Goal: Task Accomplishment & Management: Manage account settings

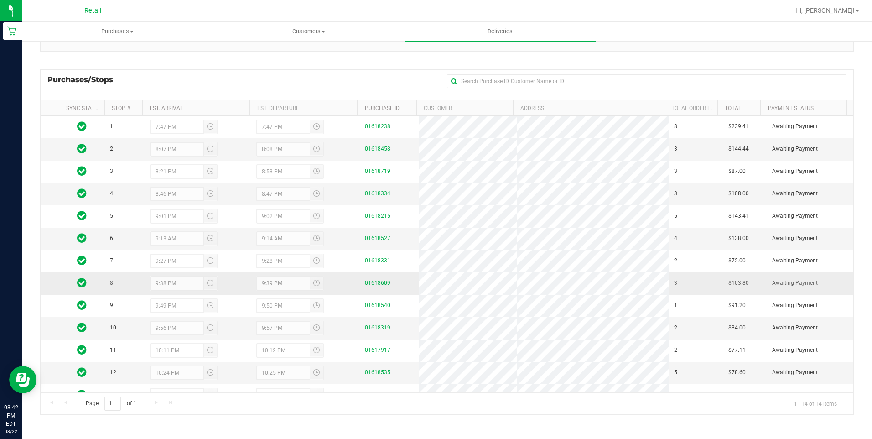
scroll to position [39, 0]
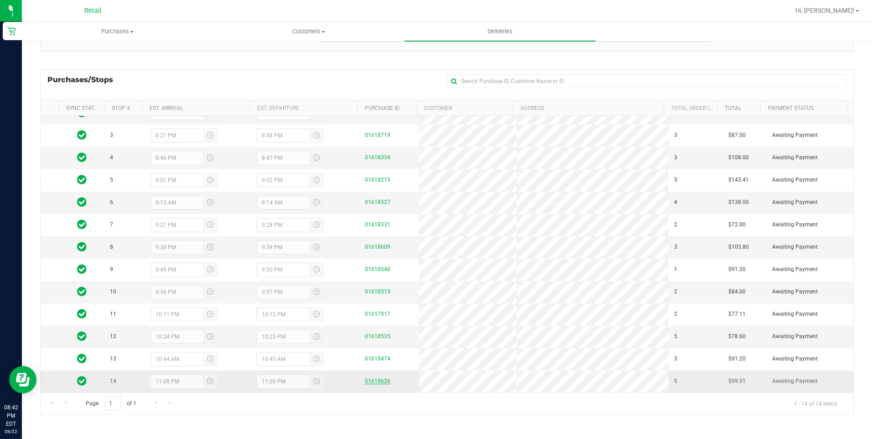
click at [367, 384] on link "01618626" at bounding box center [378, 381] width 26 height 6
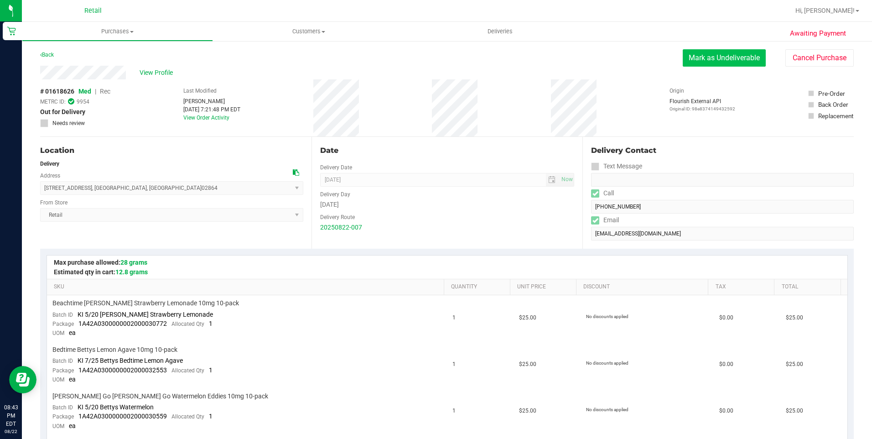
click at [718, 54] on button "Mark as Undeliverable" at bounding box center [724, 57] width 83 height 17
click at [711, 57] on button "Mark as Packed" at bounding box center [731, 57] width 68 height 17
click at [712, 57] on button "Send Back to Created" at bounding box center [725, 57] width 81 height 17
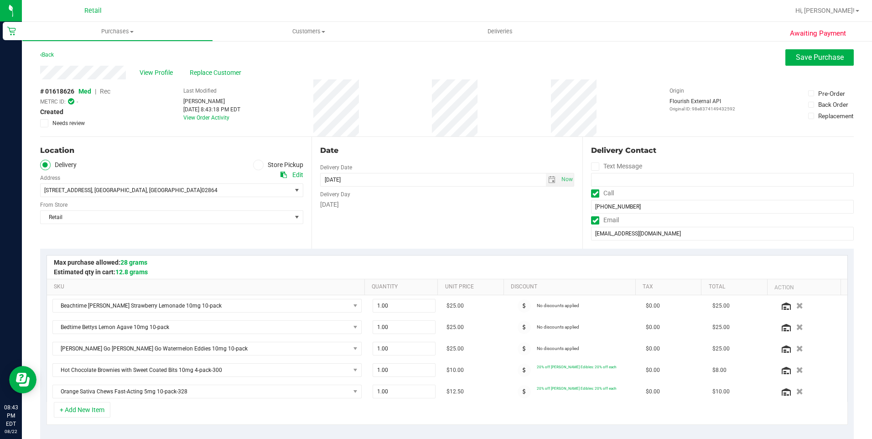
drag, startPoint x: 261, startPoint y: 167, endPoint x: 73, endPoint y: 166, distance: 187.4
click at [260, 166] on label "Store Pickup" at bounding box center [278, 165] width 50 height 10
click at [0, 0] on input "Store Pickup" at bounding box center [0, 0] width 0 height 0
click at [42, 165] on span at bounding box center [45, 165] width 10 height 10
click at [0, 0] on input "Delivery" at bounding box center [0, 0] width 0 height 0
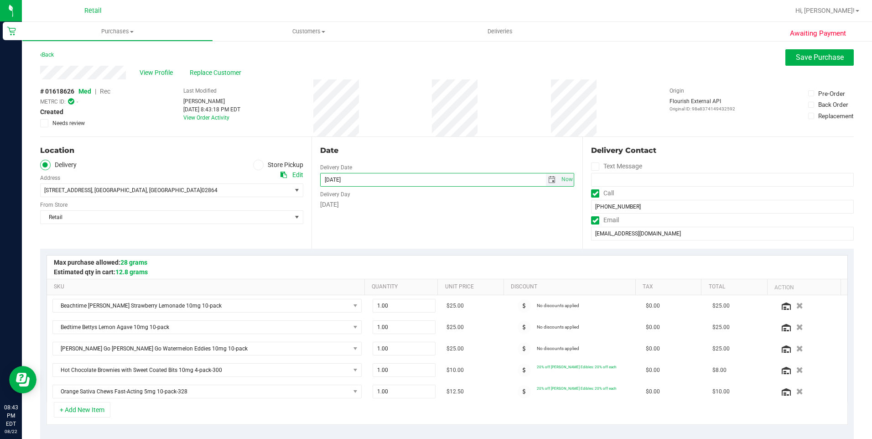
click at [335, 178] on input "[DATE]" at bounding box center [433, 179] width 225 height 13
click at [337, 178] on input "[DATE]" at bounding box center [433, 179] width 225 height 13
type input "[DATE]"
click at [804, 58] on span "Save Purchase" at bounding box center [820, 57] width 48 height 9
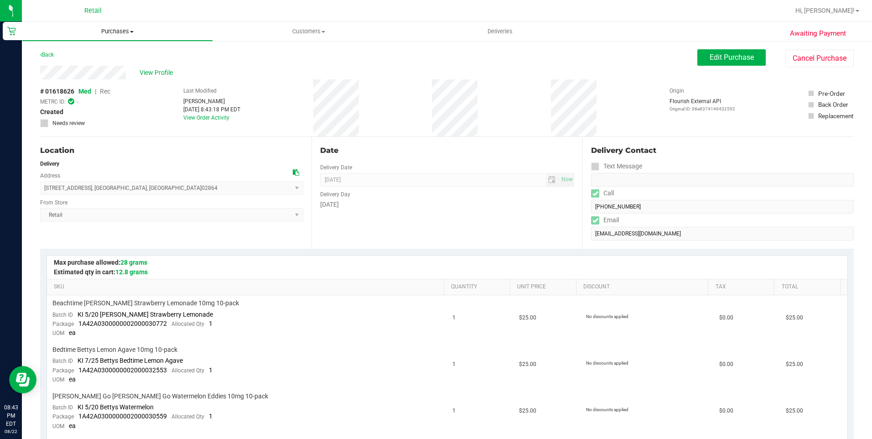
click at [126, 27] on span "Purchases" at bounding box center [117, 31] width 190 height 8
click at [114, 76] on li "All purchases" at bounding box center [117, 77] width 191 height 11
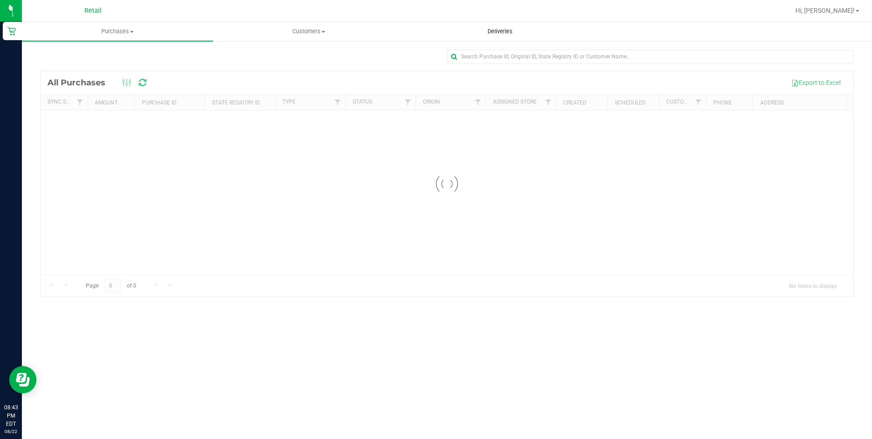
click at [498, 27] on span "Deliveries" at bounding box center [500, 31] width 50 height 8
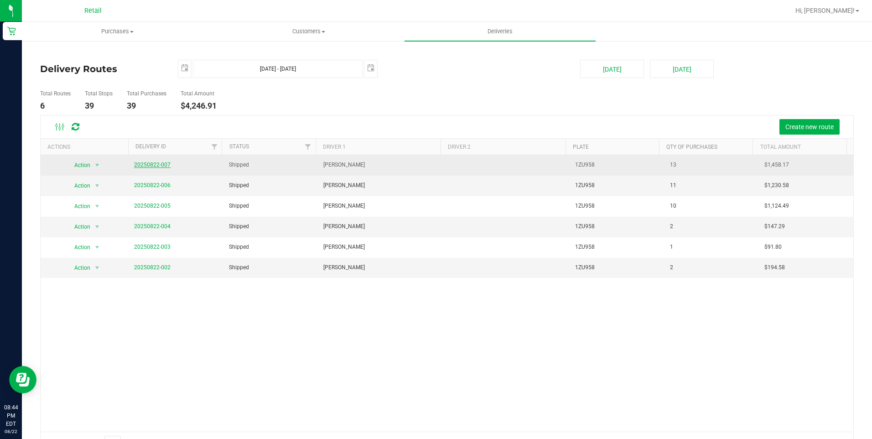
click at [140, 165] on link "20250822-007" at bounding box center [152, 164] width 36 height 6
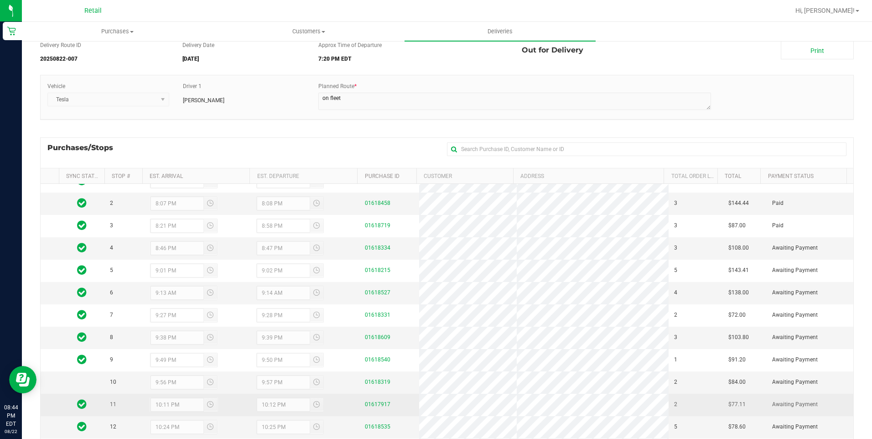
scroll to position [91, 0]
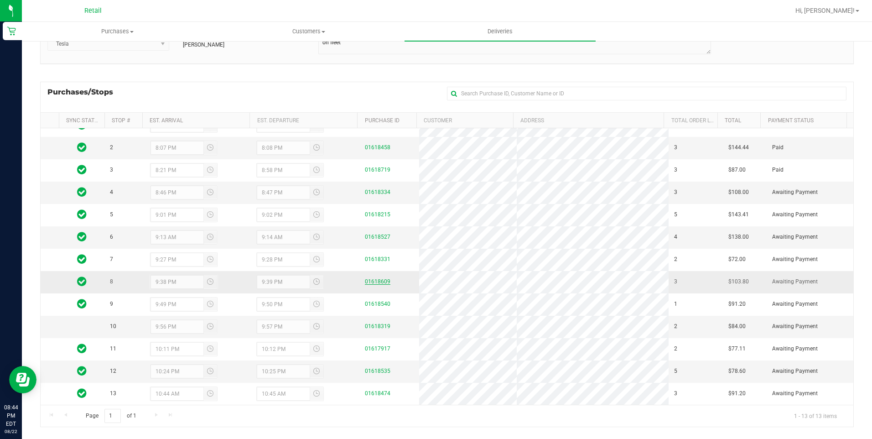
click at [383, 279] on link "01618609" at bounding box center [378, 281] width 26 height 6
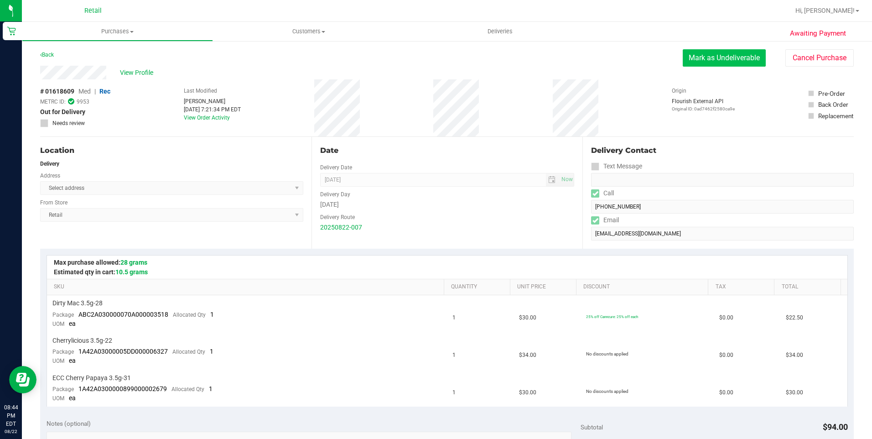
click at [724, 62] on button "Mark as Undeliverable" at bounding box center [724, 57] width 83 height 17
click at [752, 53] on button "Mark as Packed" at bounding box center [731, 57] width 68 height 17
click at [734, 57] on button "Send Back to Created" at bounding box center [725, 57] width 81 height 17
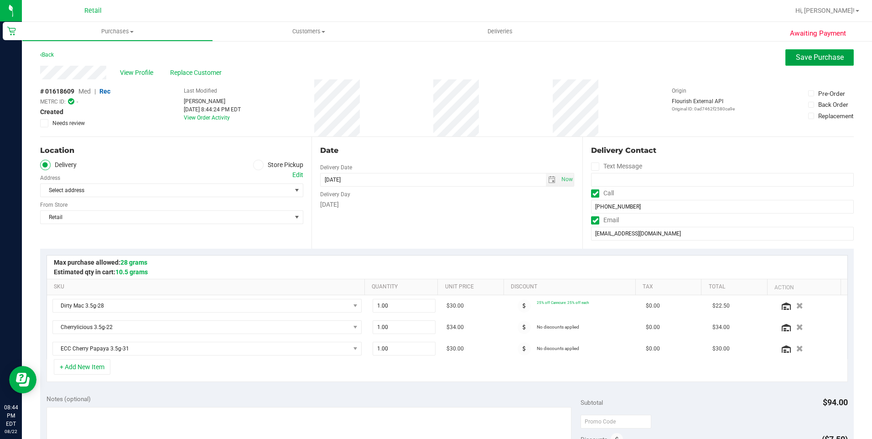
click at [804, 51] on button "Save Purchase" at bounding box center [819, 57] width 68 height 16
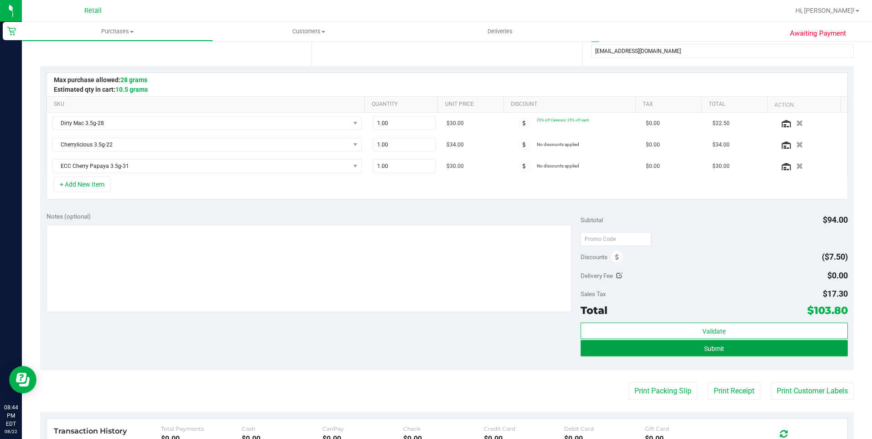
click at [713, 349] on span "Submit" at bounding box center [714, 348] width 20 height 7
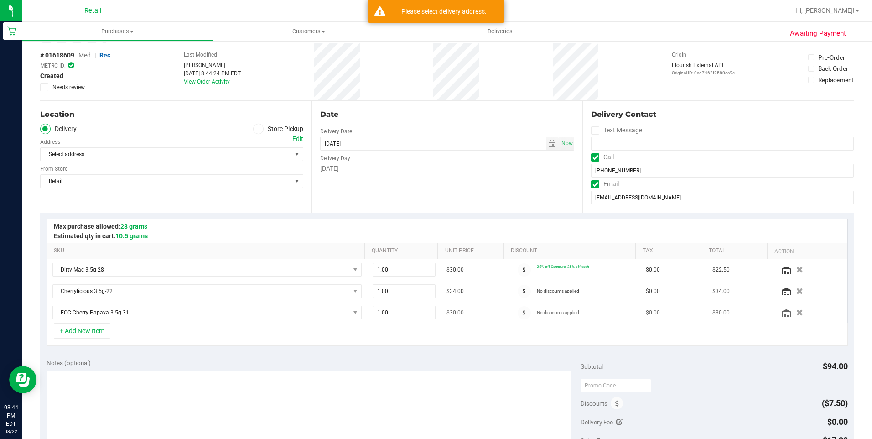
scroll to position [0, 0]
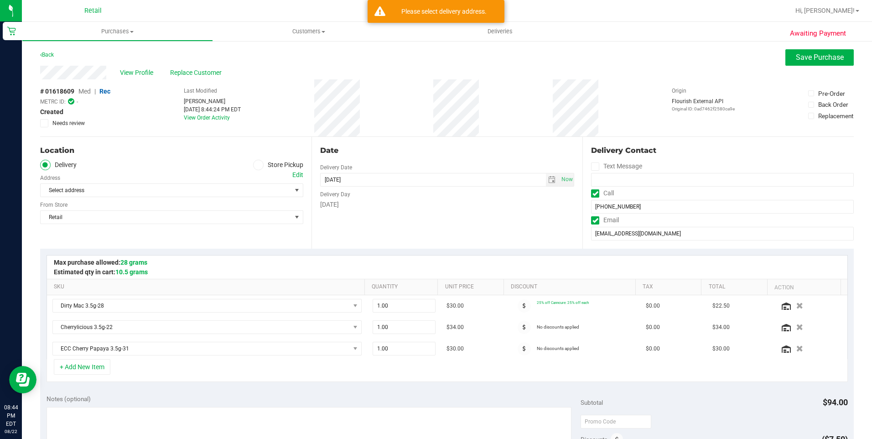
click at [65, 182] on div "Select address Select address" at bounding box center [171, 183] width 263 height 27
drag, startPoint x: 66, startPoint y: 186, endPoint x: 80, endPoint y: 192, distance: 15.7
click at [67, 186] on span "Select address" at bounding box center [160, 190] width 238 height 13
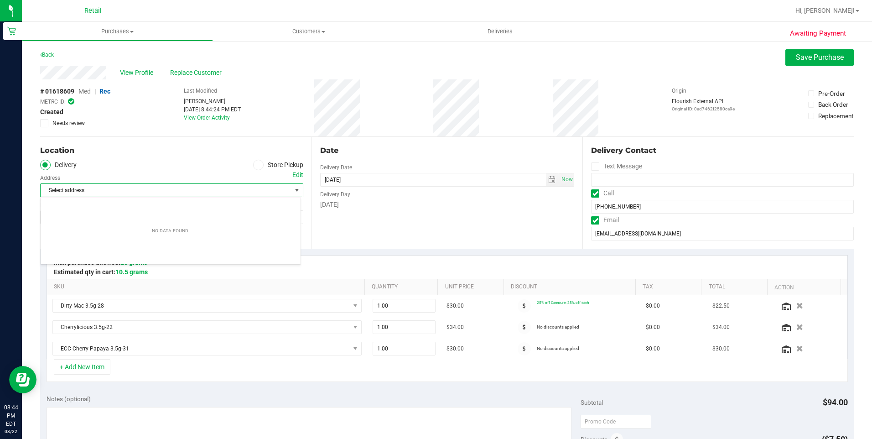
click at [186, 151] on div "Location" at bounding box center [171, 150] width 263 height 11
click at [206, 192] on span "Select address" at bounding box center [160, 190] width 238 height 13
click at [165, 160] on ul "Delivery Store Pickup" at bounding box center [171, 165] width 263 height 10
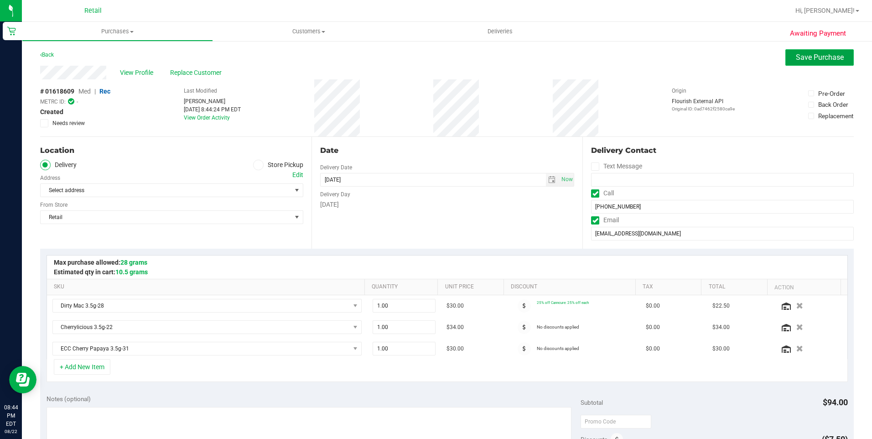
click at [796, 61] on span "Save Purchase" at bounding box center [820, 57] width 48 height 9
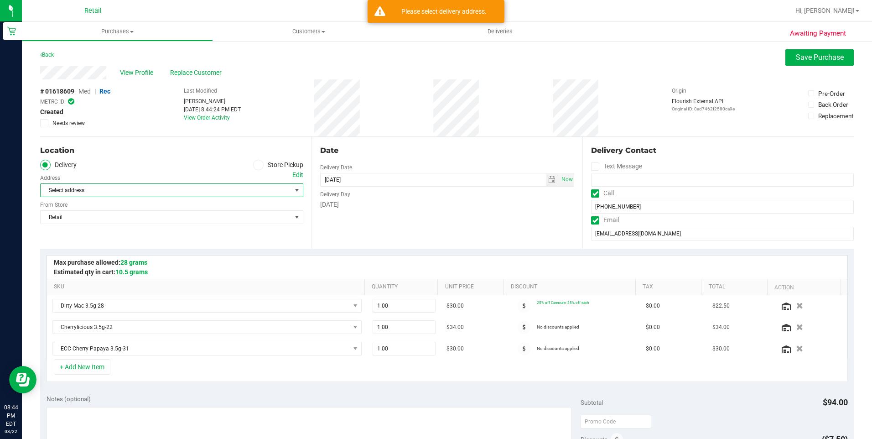
click at [115, 194] on span "Select address" at bounding box center [160, 190] width 238 height 13
click at [188, 150] on div "Location" at bounding box center [171, 150] width 263 height 11
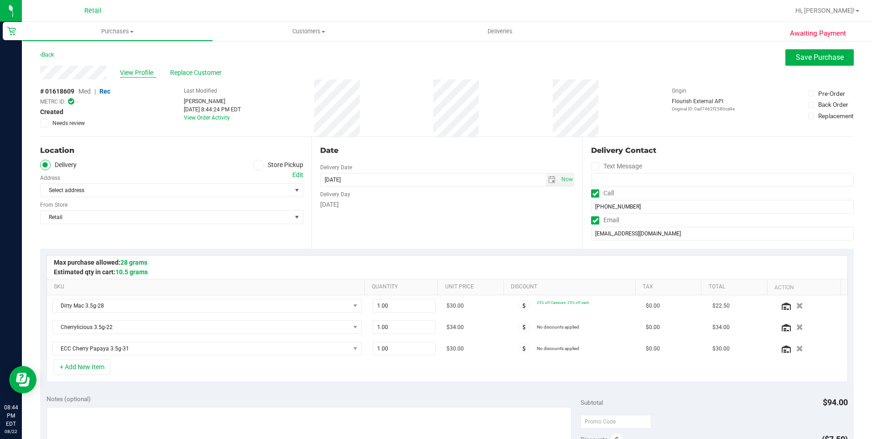
click at [138, 74] on span "View Profile" at bounding box center [138, 73] width 36 height 10
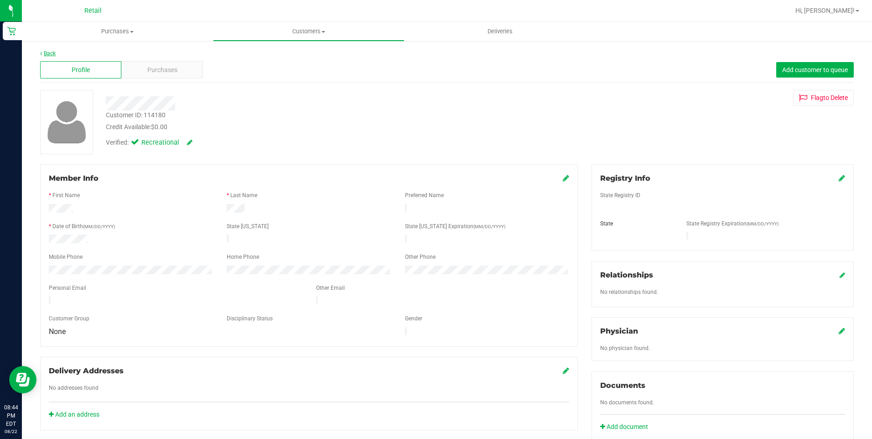
click at [54, 51] on link "Back" at bounding box center [48, 53] width 16 height 6
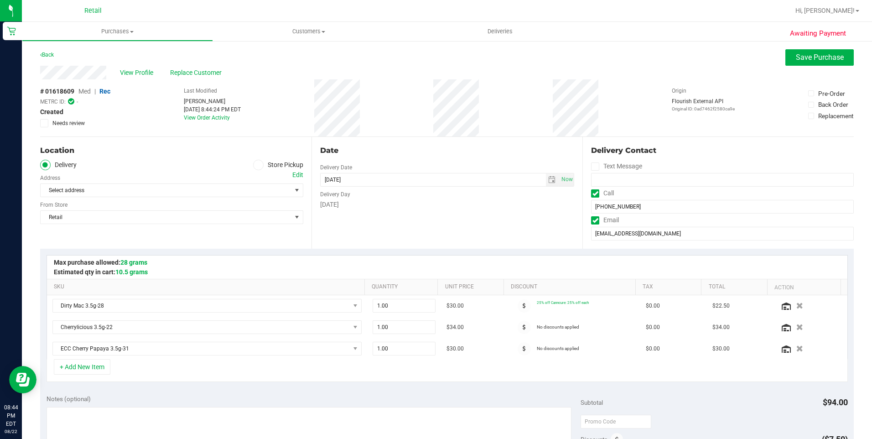
click at [255, 165] on icon at bounding box center [257, 165] width 5 height 0
click at [0, 0] on input "Store Pickup" at bounding box center [0, 0] width 0 height 0
click at [808, 57] on span "Save Purchase" at bounding box center [820, 57] width 48 height 9
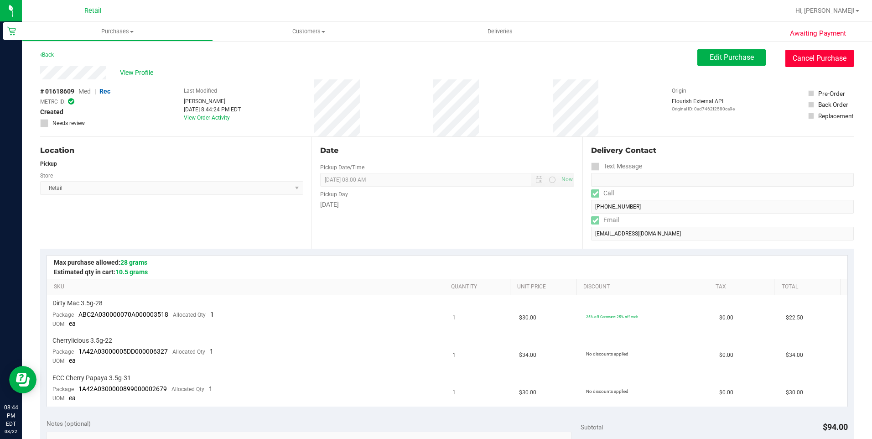
click at [814, 64] on button "Cancel Purchase" at bounding box center [819, 58] width 68 height 17
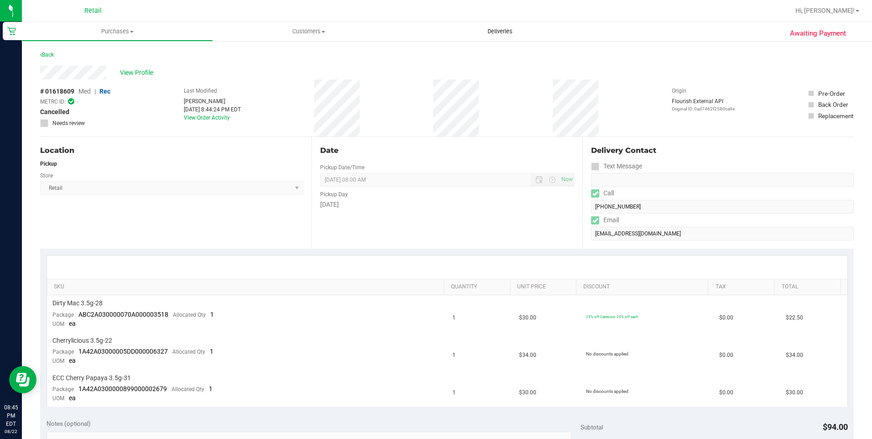
click at [489, 31] on span "Deliveries" at bounding box center [500, 31] width 50 height 8
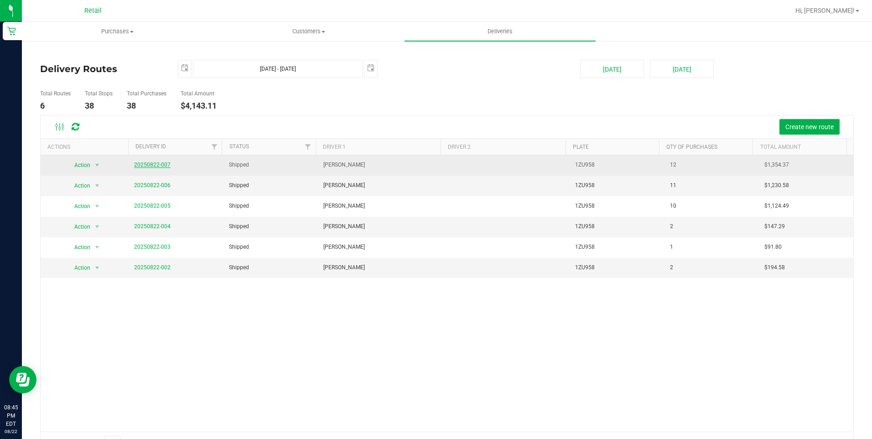
click at [148, 166] on link "20250822-007" at bounding box center [152, 164] width 36 height 6
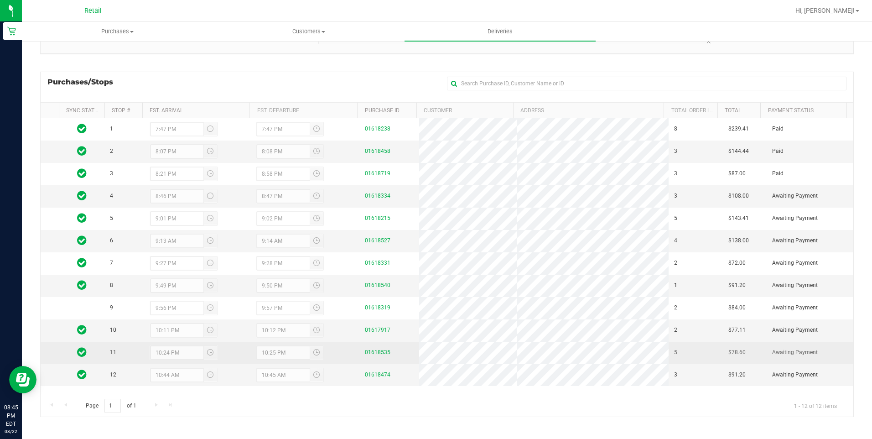
scroll to position [104, 0]
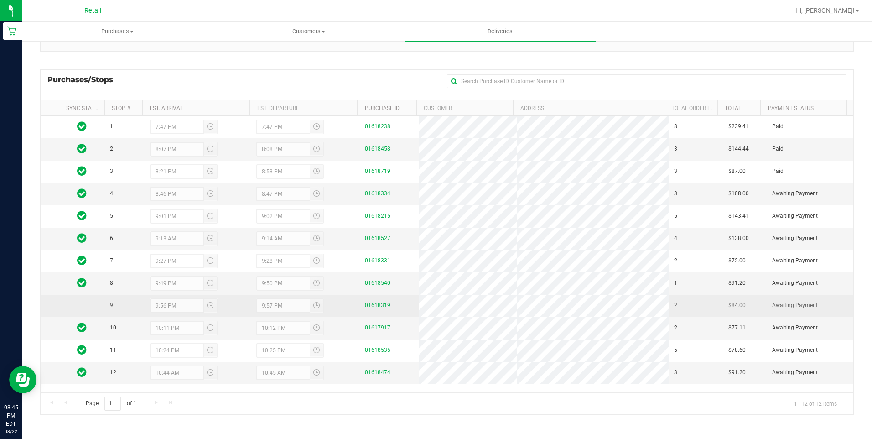
click at [376, 305] on link "01618319" at bounding box center [378, 305] width 26 height 6
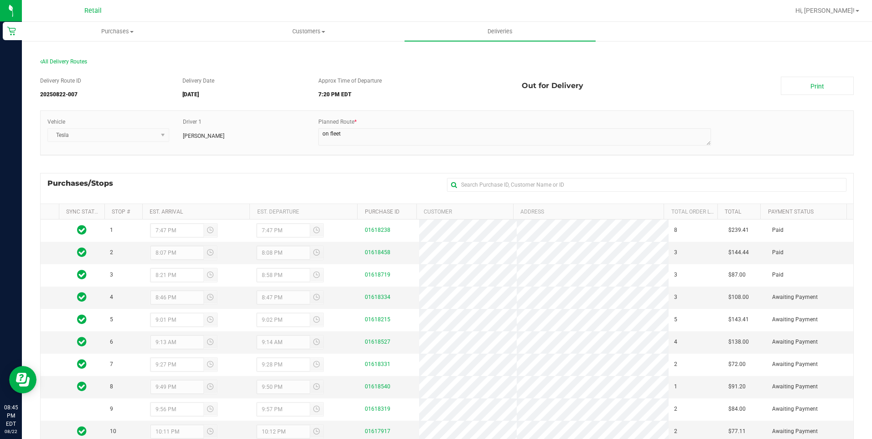
scroll to position [91, 0]
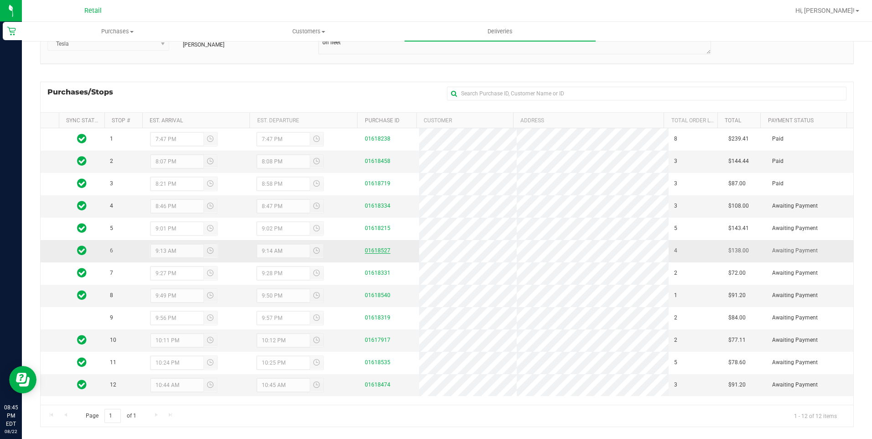
click at [369, 248] on link "01618527" at bounding box center [378, 250] width 26 height 6
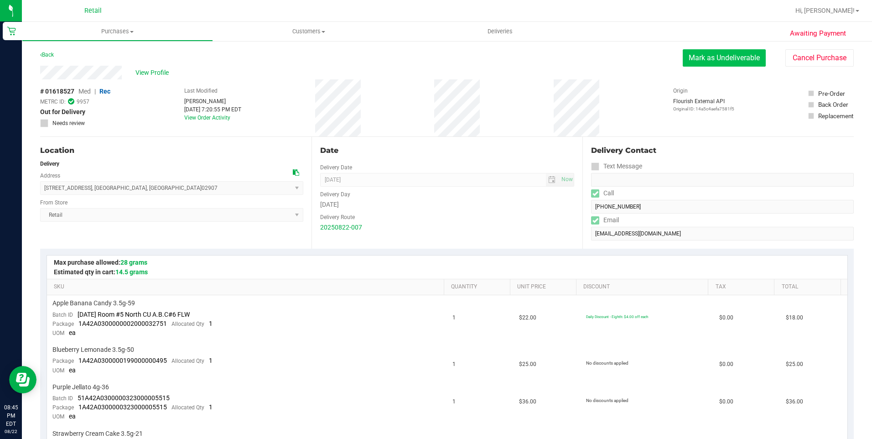
click at [704, 62] on button "Mark as Undeliverable" at bounding box center [724, 57] width 83 height 17
click at [709, 63] on button "Mark as Packed" at bounding box center [731, 57] width 68 height 17
click at [739, 65] on button "Send Back to Created" at bounding box center [725, 57] width 81 height 17
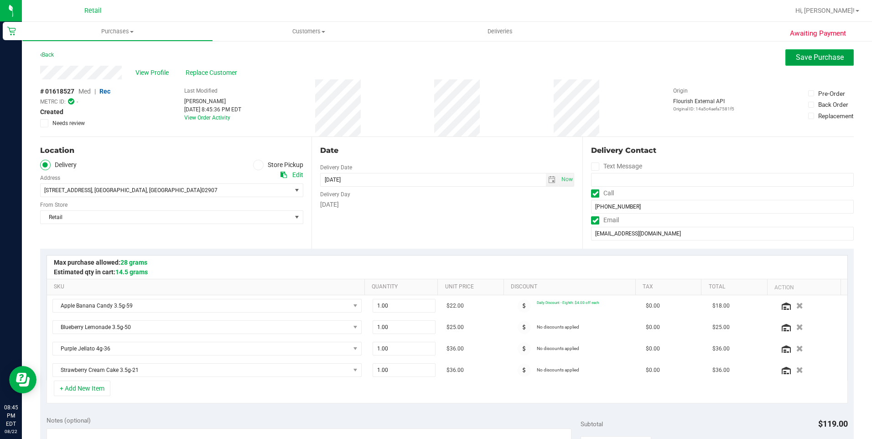
click at [785, 61] on button "Save Purchase" at bounding box center [819, 57] width 68 height 16
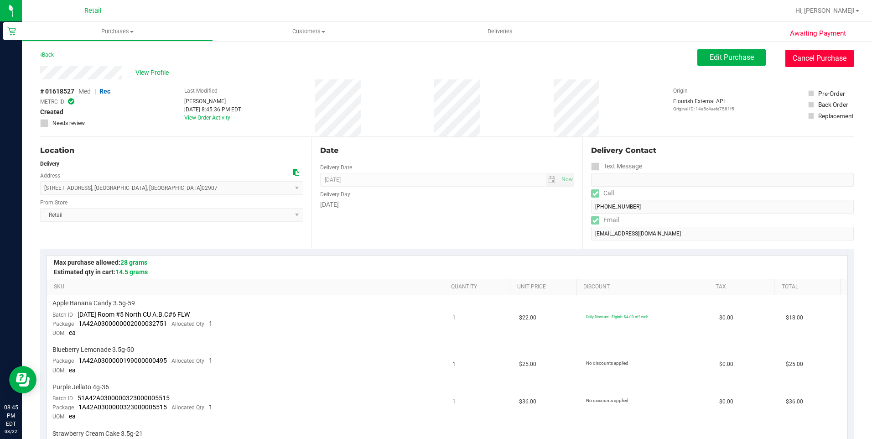
click at [809, 58] on button "Cancel Purchase" at bounding box center [819, 58] width 68 height 17
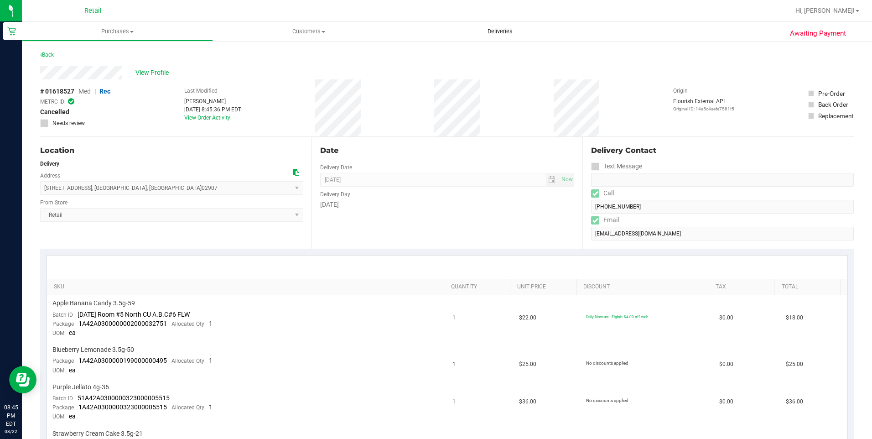
click at [507, 32] on span "Deliveries" at bounding box center [500, 31] width 50 height 8
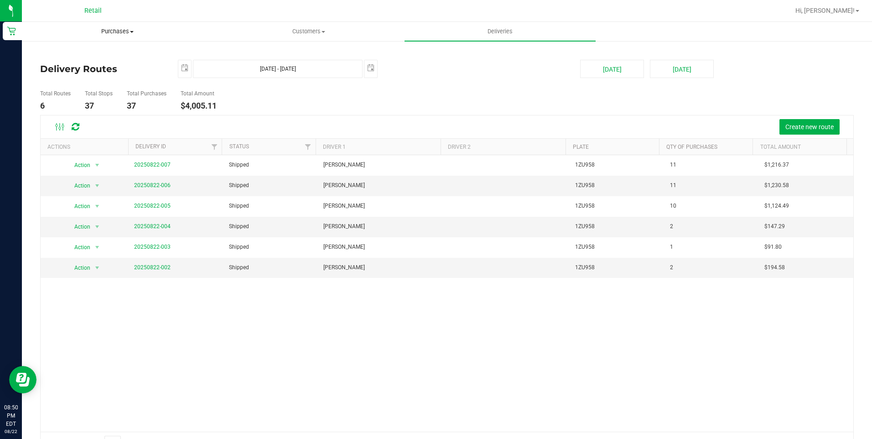
click at [111, 25] on uib-tab-heading "Purchases Summary of purchases Fulfillment All purchases" at bounding box center [117, 31] width 190 height 18
click at [92, 51] on span "Summary of purchases" at bounding box center [68, 55] width 93 height 8
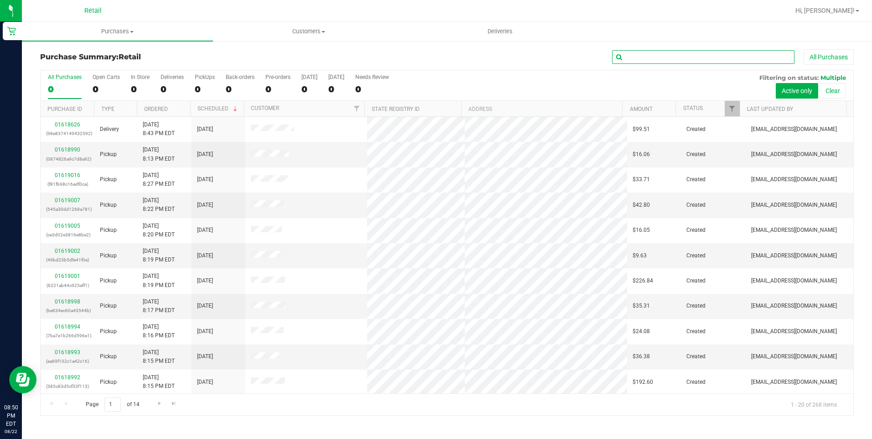
click at [679, 57] on input "text" at bounding box center [703, 57] width 182 height 14
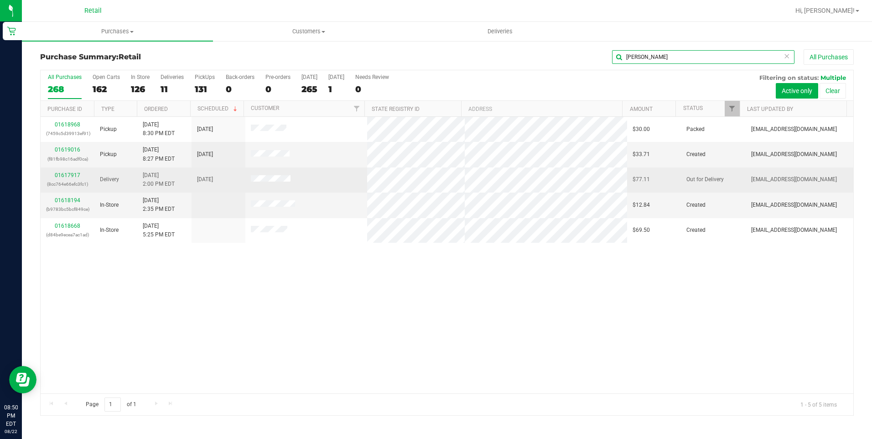
type input "[PERSON_NAME]"
click at [80, 173] on div "01617917 (8cc764e66efc3fc1)" at bounding box center [67, 179] width 43 height 17
click at [67, 174] on link "01617917" at bounding box center [68, 175] width 26 height 6
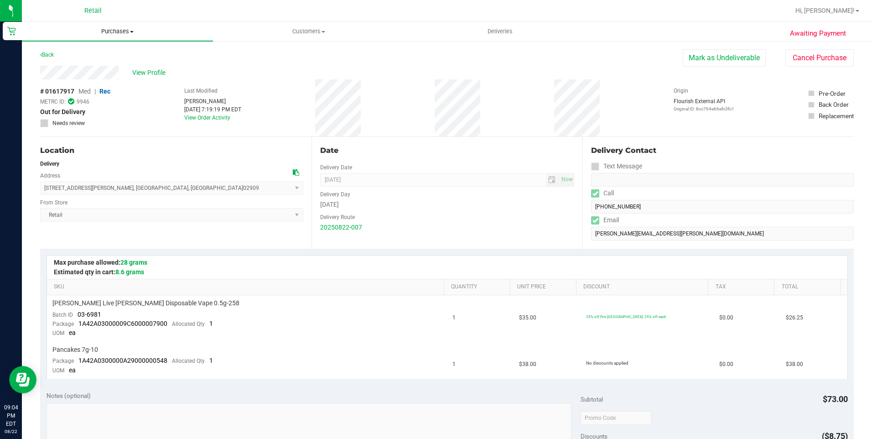
click at [119, 28] on span "Purchases" at bounding box center [117, 31] width 191 height 8
